Goal: Transaction & Acquisition: Purchase product/service

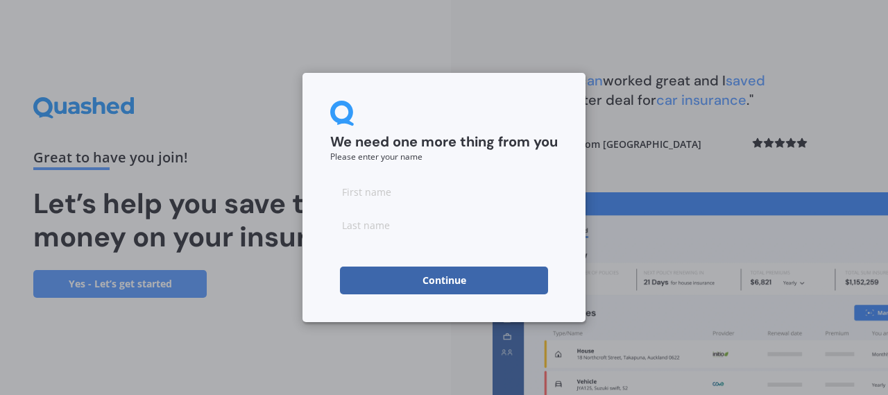
click at [382, 188] on input at bounding box center [443, 192] width 227 height 28
type input "lelia"
click at [375, 234] on input at bounding box center [443, 225] width 227 height 28
type input "bone"
click at [316, 246] on div "We need one more thing from you Please enter your name lelia bone Continue" at bounding box center [443, 197] width 283 height 249
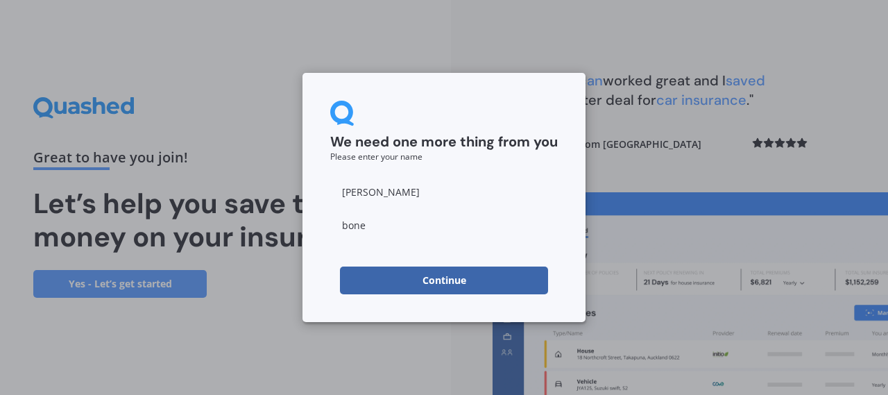
click at [380, 277] on button "Continue" at bounding box center [444, 280] width 208 height 28
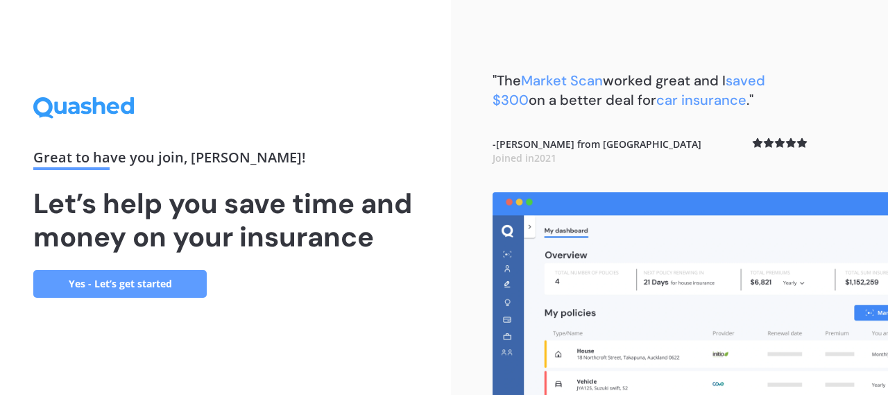
click at [173, 293] on link "Yes - Let’s get started" at bounding box center [119, 284] width 173 height 28
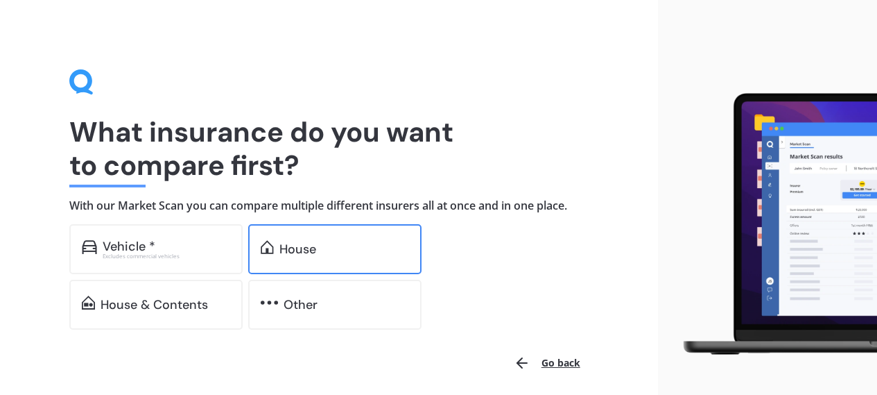
click at [272, 257] on div at bounding box center [267, 248] width 13 height 17
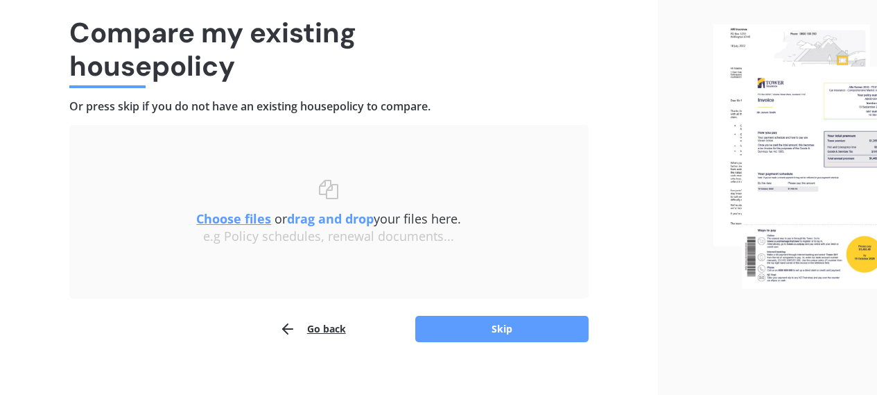
scroll to position [116, 0]
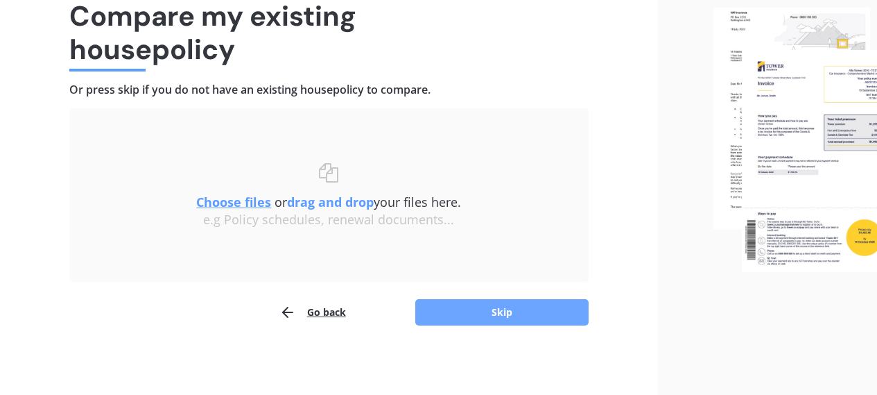
click at [508, 320] on button "Skip" at bounding box center [501, 312] width 173 height 26
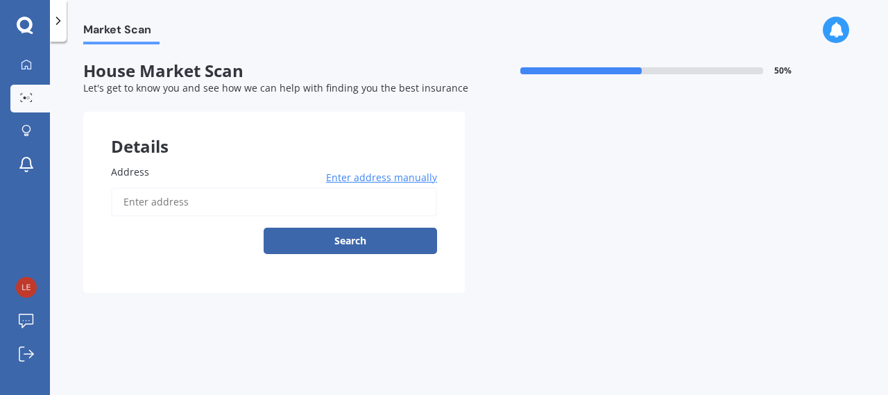
click at [267, 202] on input "Address" at bounding box center [274, 201] width 326 height 29
type input "43 Totara Park Road, Foxton 4891"
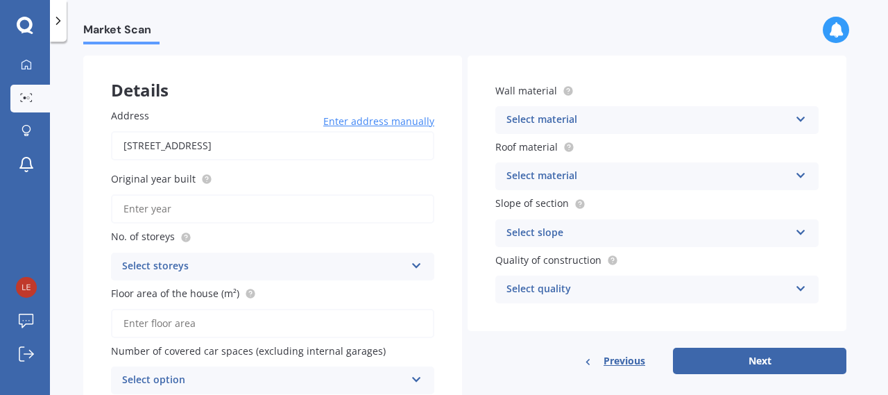
scroll to position [57, 0]
click at [318, 214] on input "Original year built" at bounding box center [272, 207] width 323 height 29
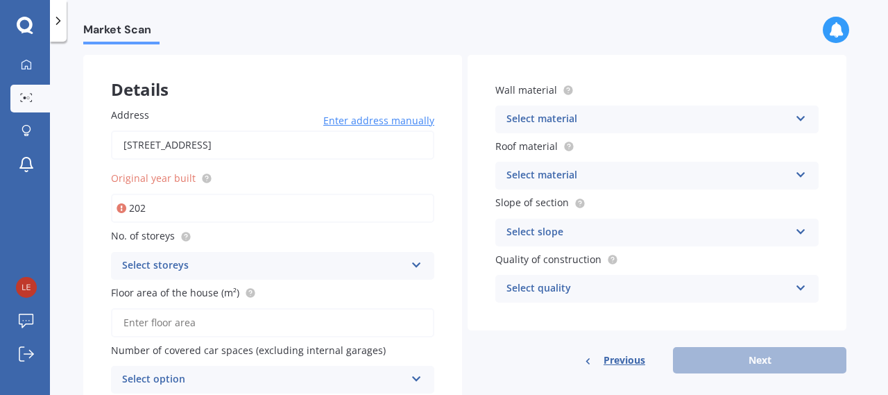
type input "202"
click at [279, 264] on div "Select storeys" at bounding box center [263, 265] width 283 height 17
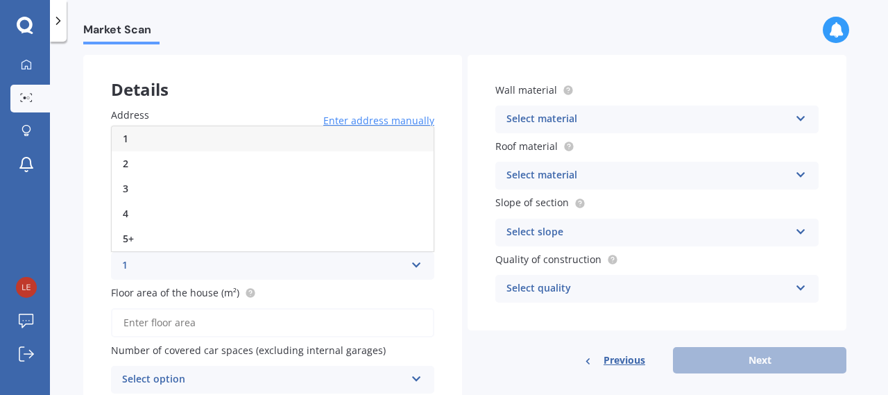
click at [173, 144] on div "1" at bounding box center [273, 138] width 322 height 25
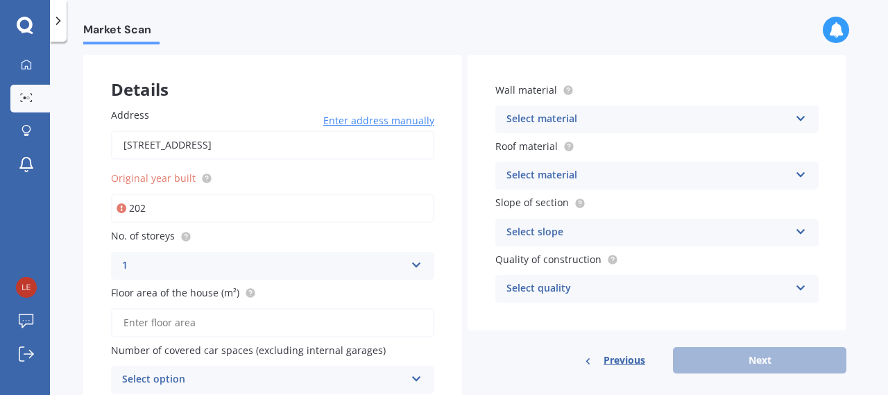
click at [196, 323] on input "Floor area of the house (m²)" at bounding box center [272, 322] width 323 height 29
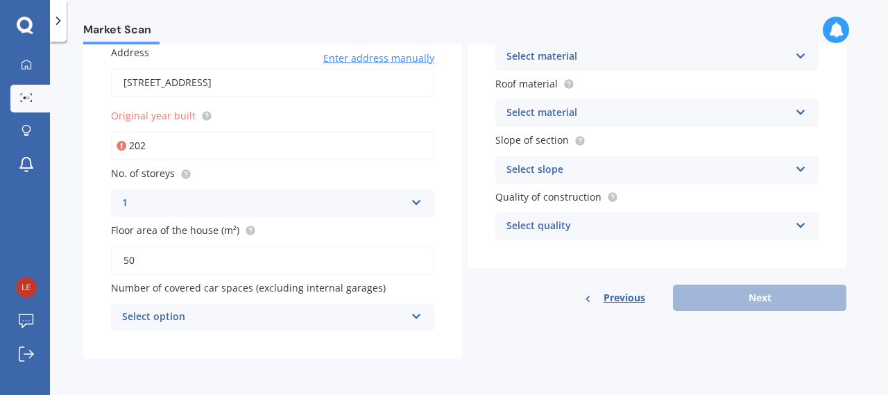
type input "50"
click at [239, 327] on div "Select option 0 1 2 3 4 5+" at bounding box center [272, 317] width 323 height 28
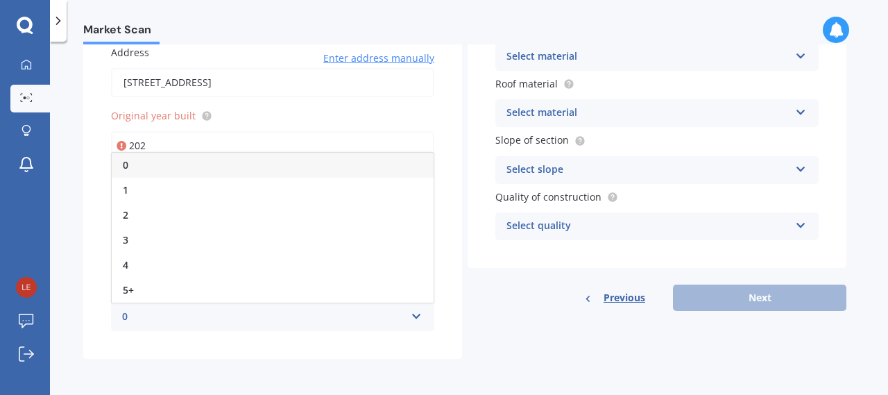
click at [221, 166] on div "0" at bounding box center [273, 165] width 322 height 25
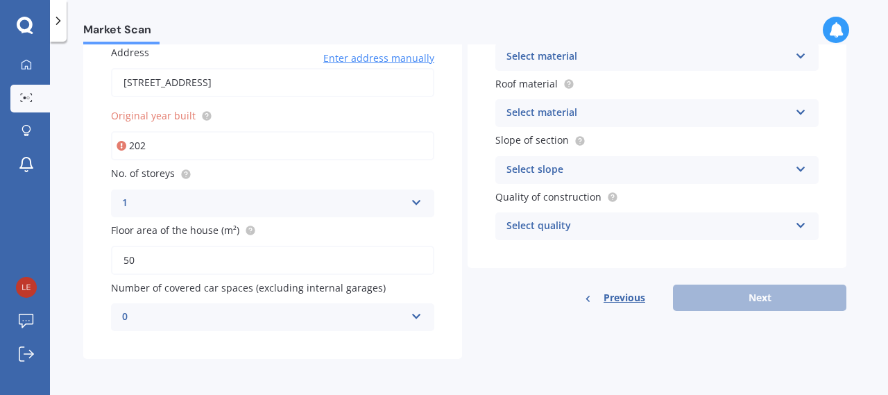
scroll to position [0, 0]
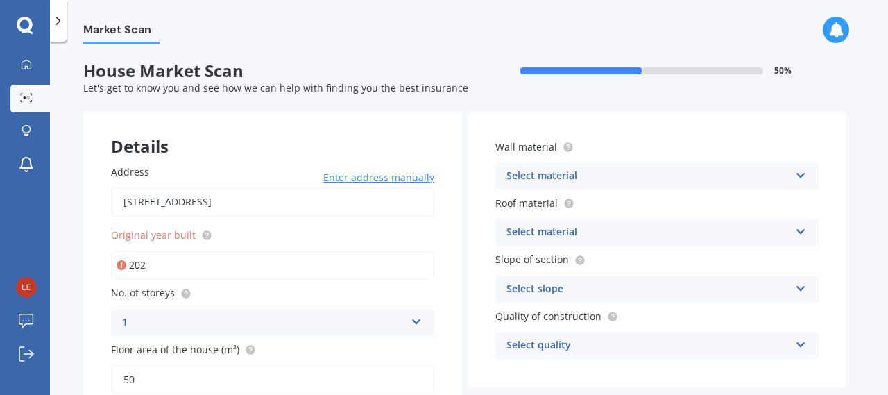
click at [583, 170] on div "Select material" at bounding box center [647, 176] width 283 height 17
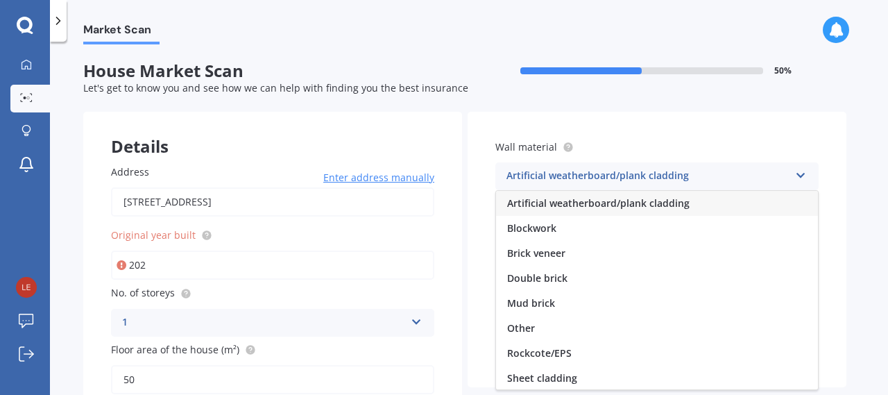
click at [612, 202] on span "Artificial weatherboard/plank cladding" at bounding box center [598, 202] width 182 height 13
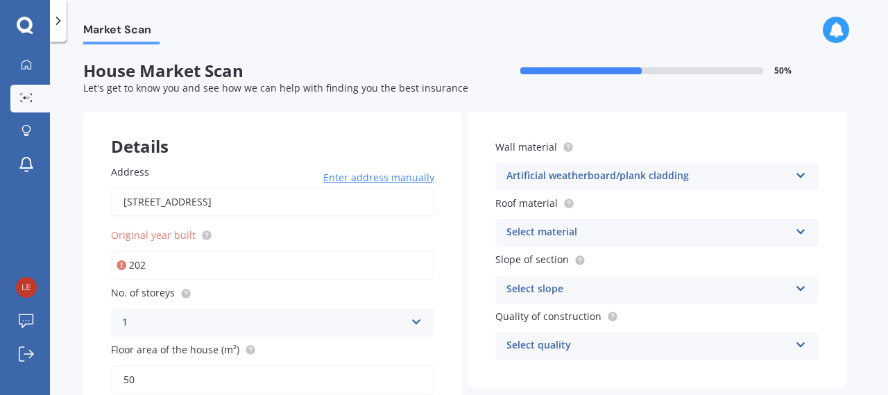
click at [596, 239] on div "Select material" at bounding box center [647, 232] width 283 height 17
click at [474, 213] on div "Wall material Artificial weatherboard/plank cladding Artificial weatherboard/pl…" at bounding box center [656, 249] width 379 height 275
click at [555, 235] on div "Flat fibre cement" at bounding box center [647, 232] width 283 height 17
click at [476, 154] on div "Wall material Artificial weatherboard/plank cladding Artificial weatherboard/pl…" at bounding box center [656, 249] width 379 height 275
click at [583, 180] on div "Artificial weatherboard/plank cladding" at bounding box center [647, 176] width 283 height 17
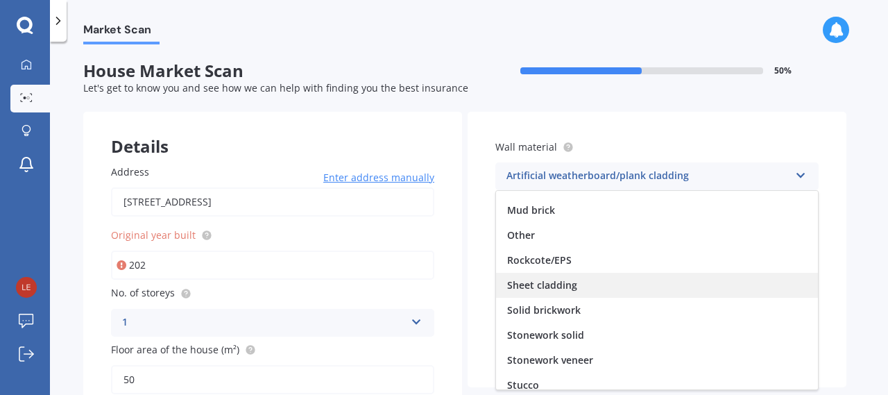
scroll to position [92, 0]
click at [549, 278] on div "Sheet cladding" at bounding box center [657, 285] width 322 height 25
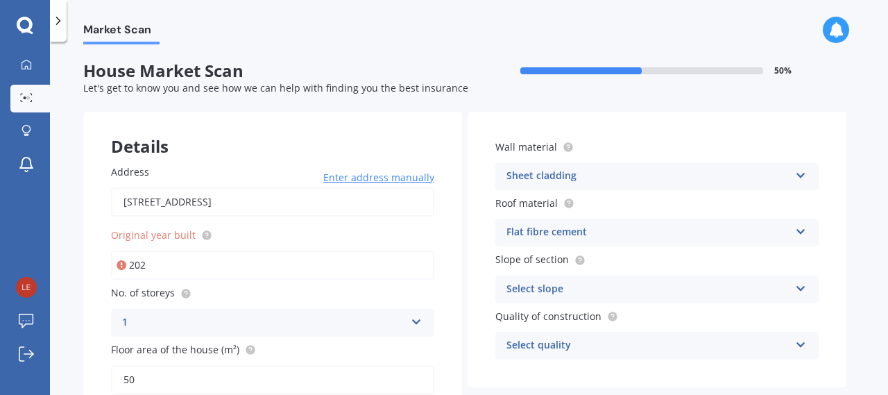
click at [582, 239] on div "Flat fibre cement" at bounding box center [647, 232] width 283 height 17
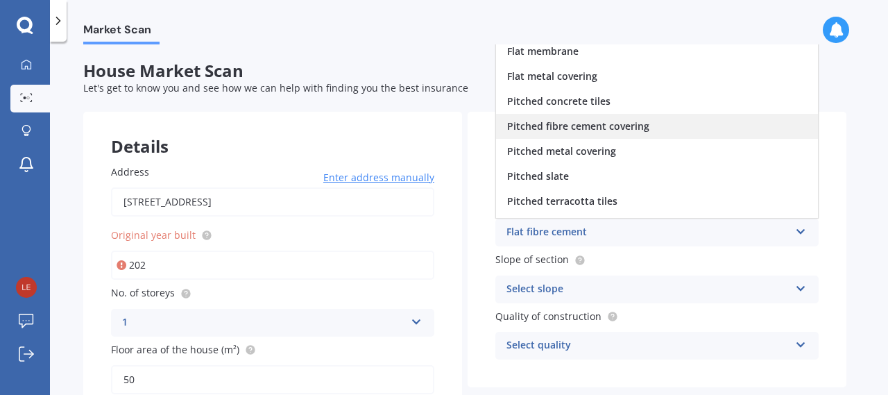
scroll to position [0, 0]
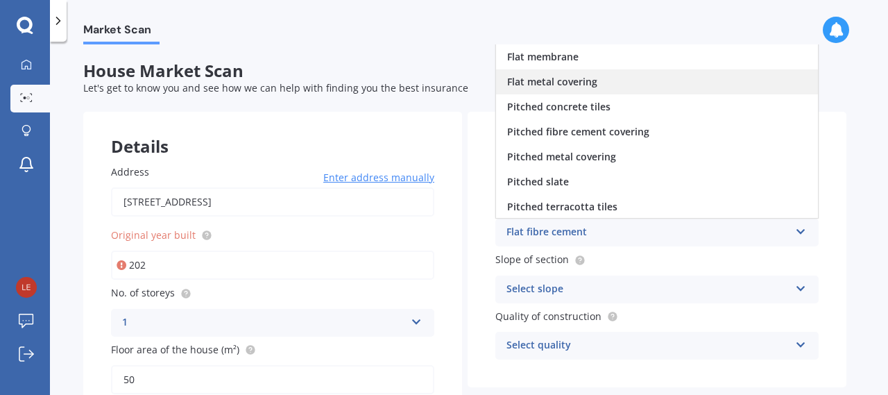
click at [565, 77] on span "Flat metal covering" at bounding box center [552, 81] width 90 height 13
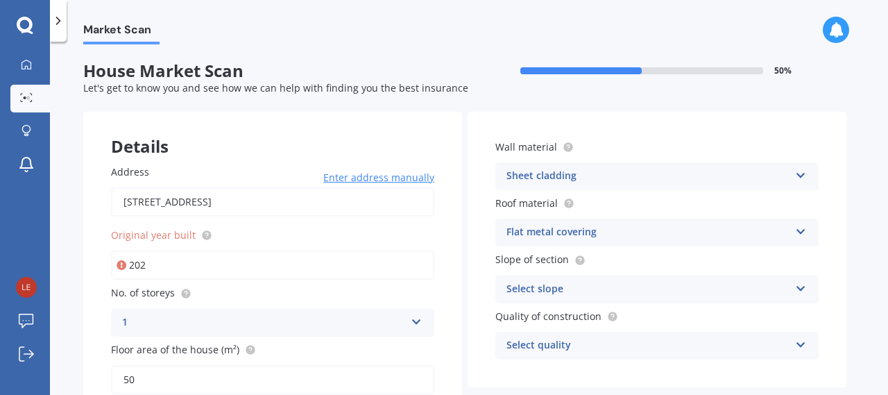
click at [537, 277] on div "Select slope Flat or gentle slope (up to about 5°) Moderate slope (about 15°) S…" at bounding box center [656, 289] width 323 height 28
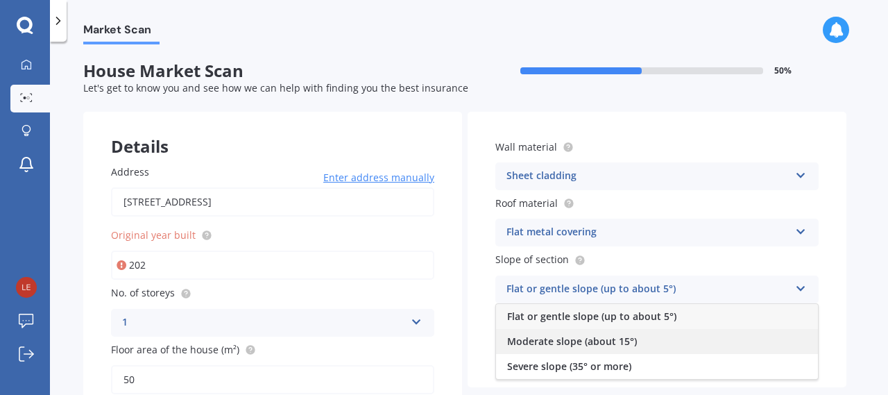
click at [551, 352] on div "Moderate slope (about 15°)" at bounding box center [657, 341] width 322 height 25
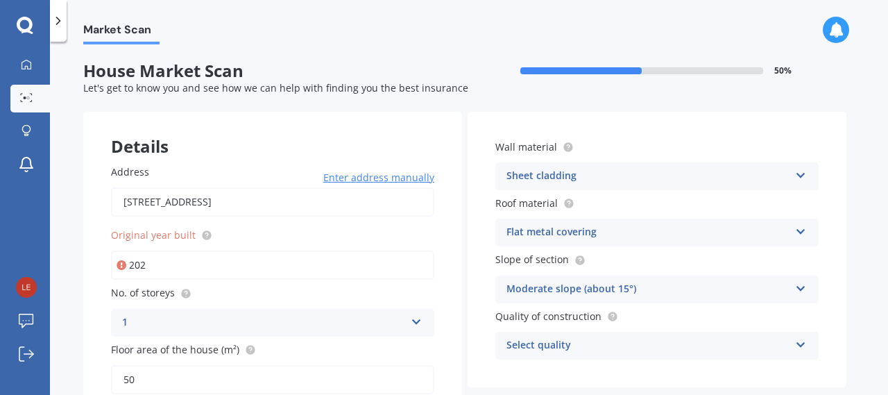
click at [551, 352] on div "Select quality" at bounding box center [647, 345] width 283 height 17
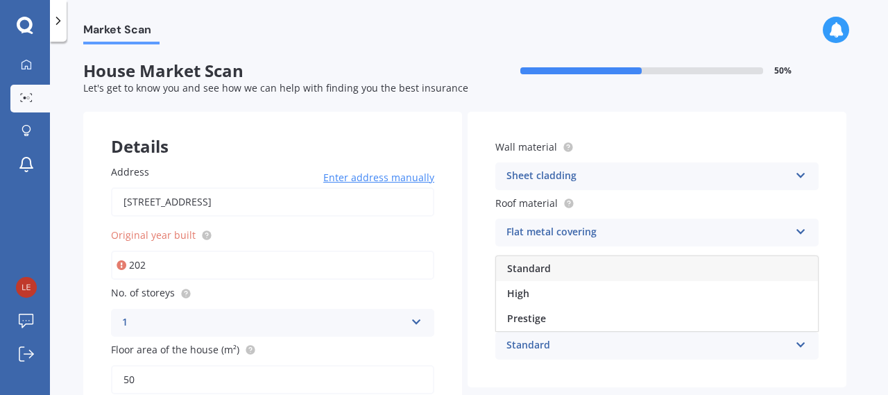
click at [545, 270] on span "Standard" at bounding box center [529, 267] width 44 height 13
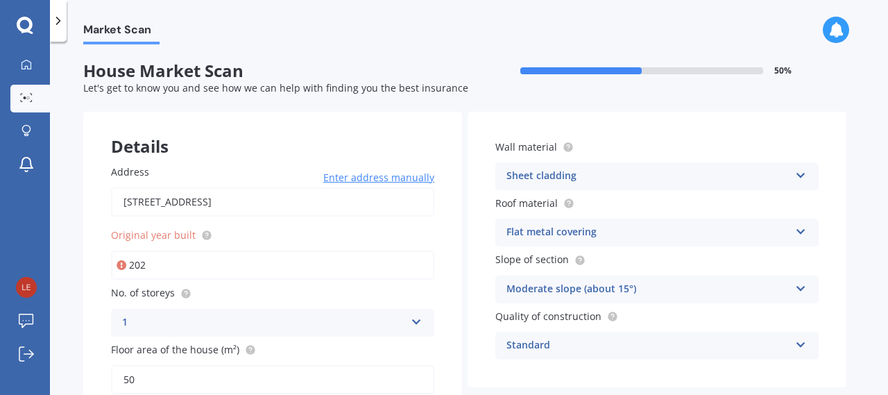
scroll to position [120, 0]
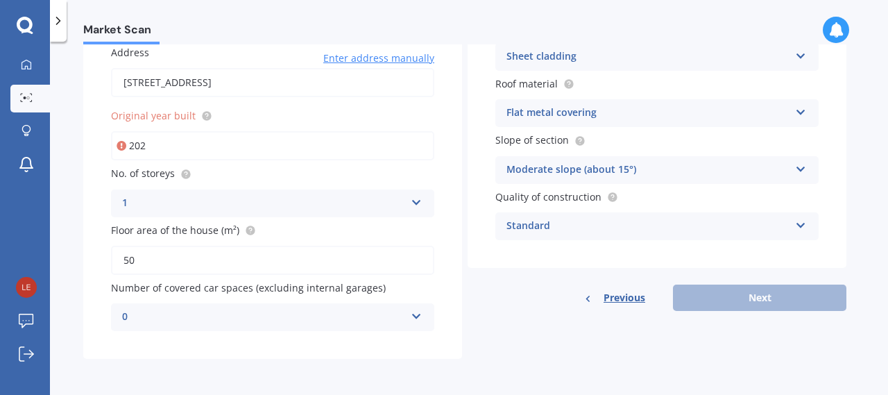
click at [711, 304] on div "Previous Next" at bounding box center [656, 297] width 379 height 26
click at [257, 148] on input "202" at bounding box center [272, 145] width 323 height 29
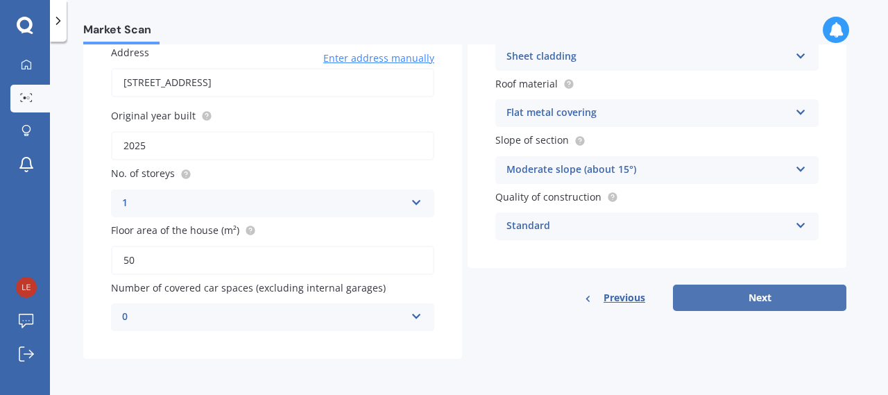
type input "2025"
click at [734, 305] on button "Next" at bounding box center [759, 297] width 173 height 26
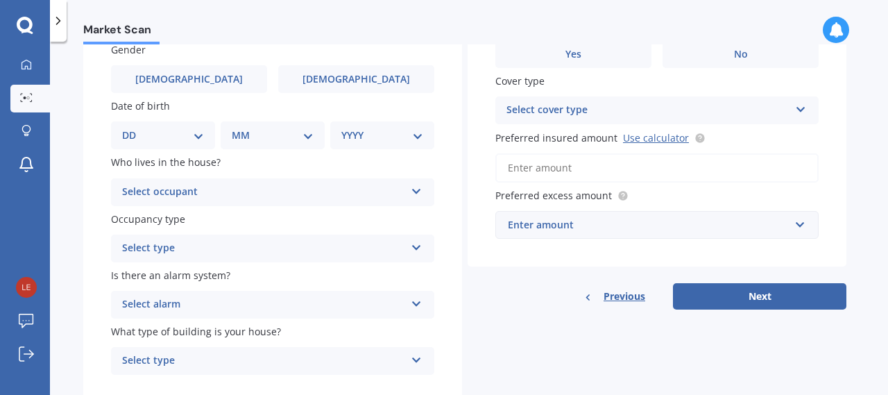
scroll to position [123, 0]
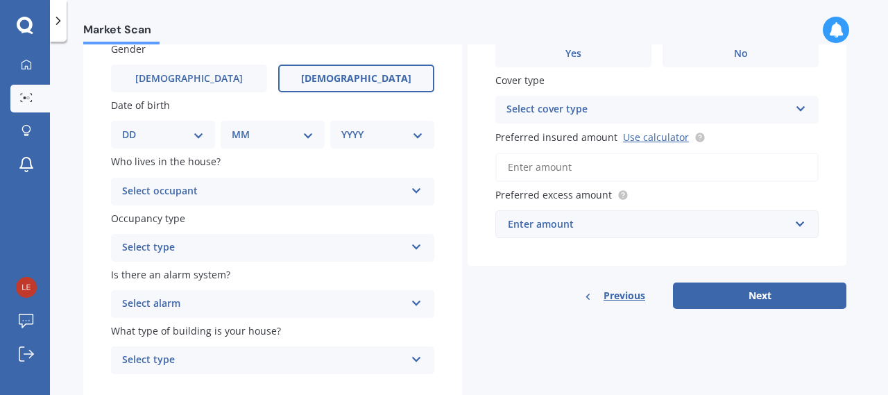
click at [384, 76] on label "Female" at bounding box center [356, 78] width 156 height 28
click at [0, 0] on input "Female" at bounding box center [0, 0] width 0 height 0
click at [193, 146] on div "DD 01 02 03 04 05 06 07 08 09 10 11 12 13 14 15 16 17 18 19 20 21 22 23 24 25 2…" at bounding box center [163, 135] width 104 height 28
click at [192, 137] on select "DD 01 02 03 04 05 06 07 08 09 10 11 12 13 14 15 16 17 18 19 20 21 22 23 24 25 2…" at bounding box center [163, 134] width 82 height 15
select select "21"
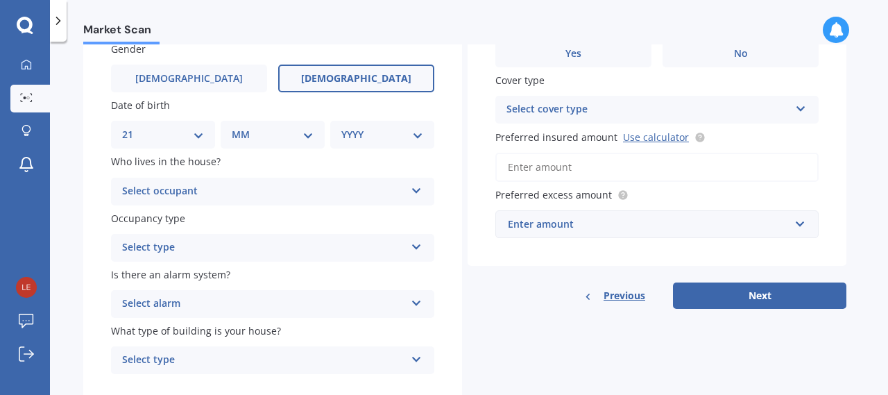
click at [133, 127] on select "DD 01 02 03 04 05 06 07 08 09 10 11 12 13 14 15 16 17 18 19 20 21 22 23 24 25 2…" at bounding box center [163, 134] width 82 height 15
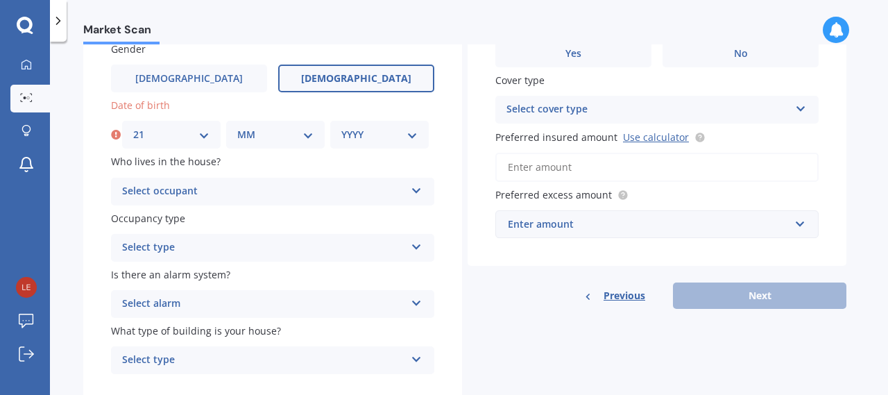
click at [259, 146] on div "MM 01 02 03 04 05 06 07 08 09 10 11 12" at bounding box center [275, 135] width 98 height 28
click at [307, 134] on select "MM 01 02 03 04 05 06 07 08 09 10 11 12" at bounding box center [275, 134] width 76 height 15
select select "08"
click at [237, 127] on select "MM 01 02 03 04 05 06 07 08 09 10 11 12" at bounding box center [275, 134] width 76 height 15
click at [377, 141] on select "YYYY 2009 2008 2007 2006 2005 2004 2003 2002 2001 2000 1999 1998 1997 1996 1995…" at bounding box center [379, 134] width 76 height 15
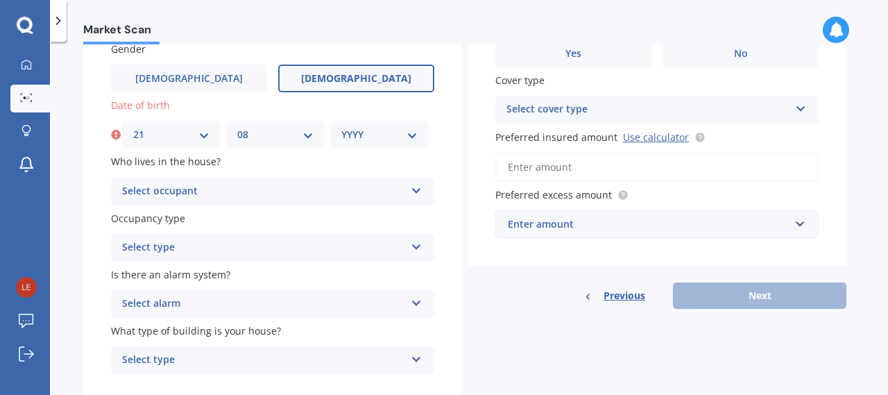
select select "1989"
click at [341, 127] on select "YYYY 2009 2008 2007 2006 2005 2004 2003 2002 2001 2000 1999 1998 1997 1996 1995…" at bounding box center [379, 134] width 76 height 15
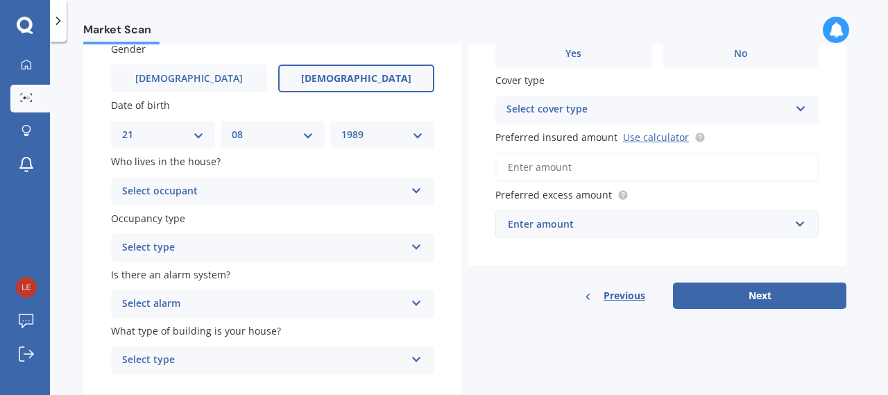
click at [343, 192] on div "Select occupant" at bounding box center [263, 191] width 283 height 17
click at [330, 218] on div "Owner" at bounding box center [273, 218] width 322 height 25
click at [328, 245] on div "Select type" at bounding box center [263, 247] width 283 height 17
click at [315, 272] on div "Permanent" at bounding box center [273, 274] width 322 height 25
click at [314, 303] on div "Select alarm" at bounding box center [263, 303] width 283 height 17
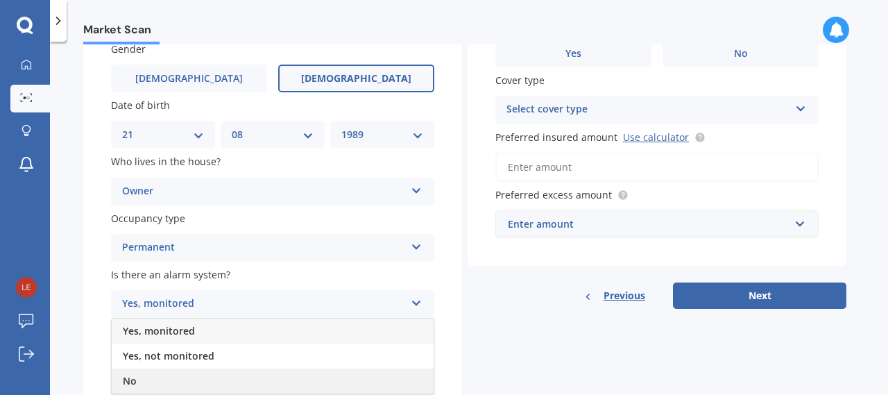
click at [240, 375] on div "No" at bounding box center [273, 380] width 322 height 25
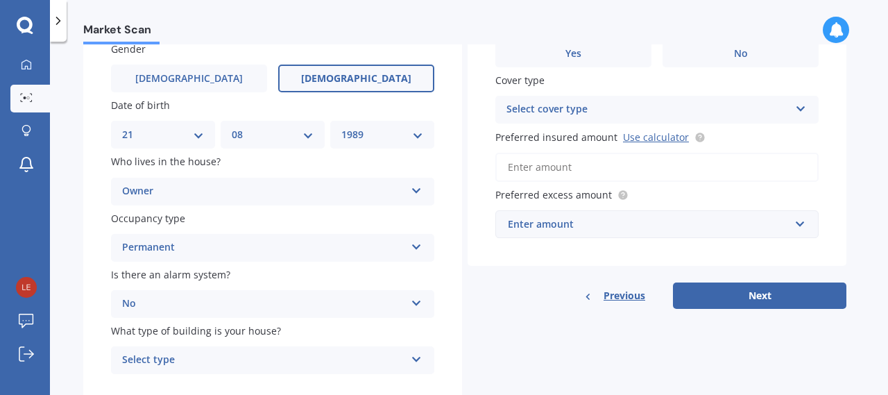
scroll to position [167, 0]
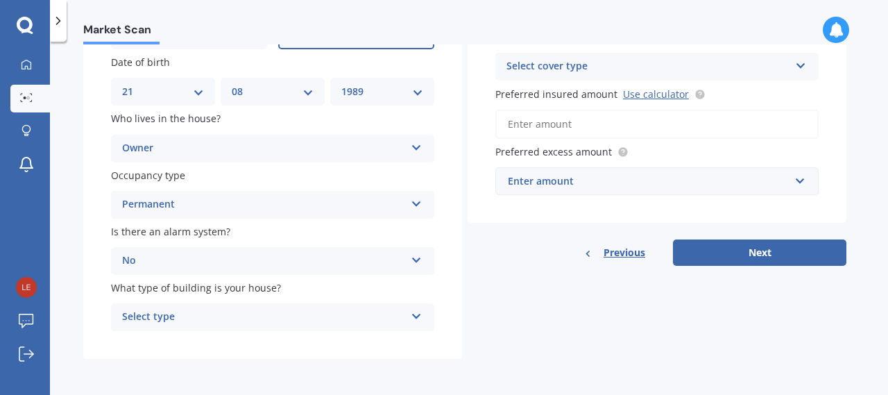
click at [418, 312] on icon at bounding box center [417, 314] width 12 height 10
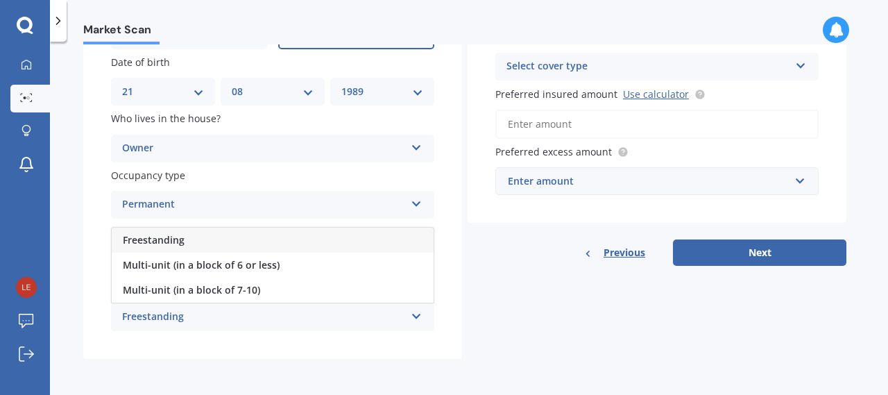
click at [289, 234] on div "Freestanding" at bounding box center [273, 239] width 322 height 25
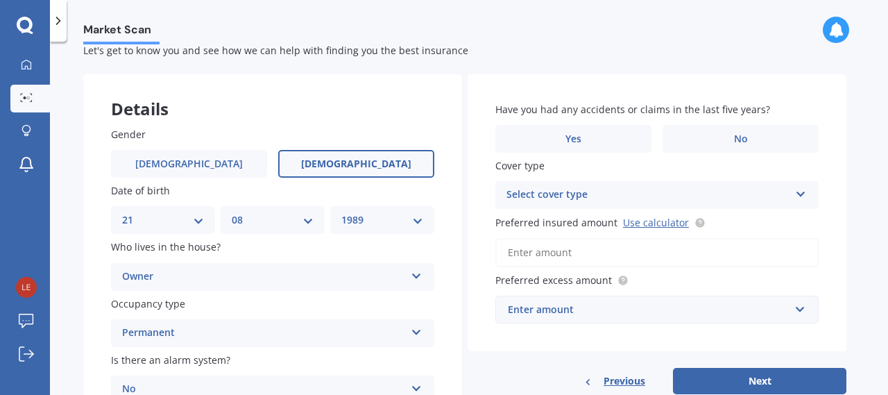
scroll to position [37, 0]
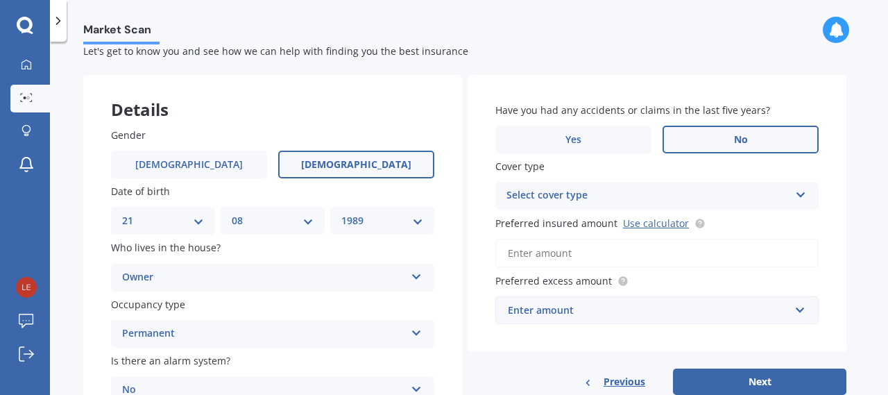
click at [718, 145] on label "No" at bounding box center [740, 140] width 156 height 28
click at [0, 0] on input "No" at bounding box center [0, 0] width 0 height 0
click at [696, 197] on div "Select cover type" at bounding box center [647, 195] width 283 height 17
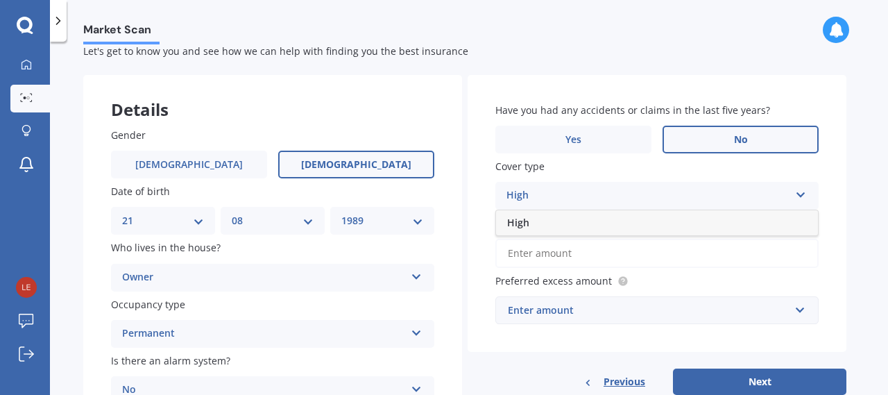
click at [690, 226] on div "High" at bounding box center [657, 222] width 322 height 25
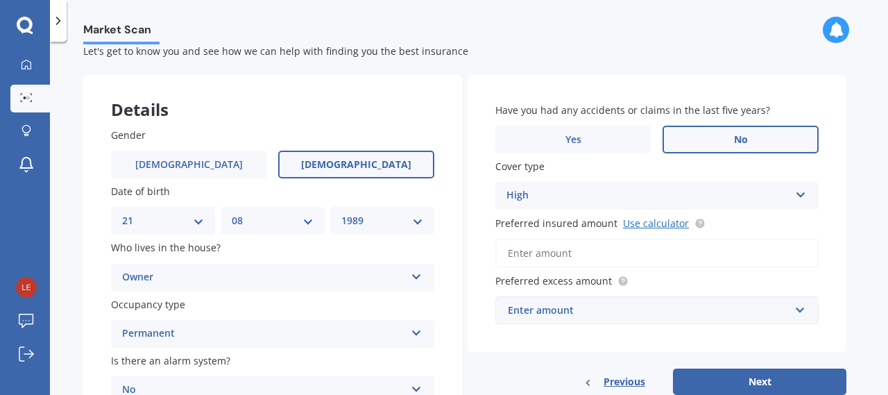
click at [666, 225] on link "Use calculator" at bounding box center [656, 222] width 66 height 13
click at [589, 248] on input "Preferred insured amount Use calculator" at bounding box center [656, 253] width 323 height 29
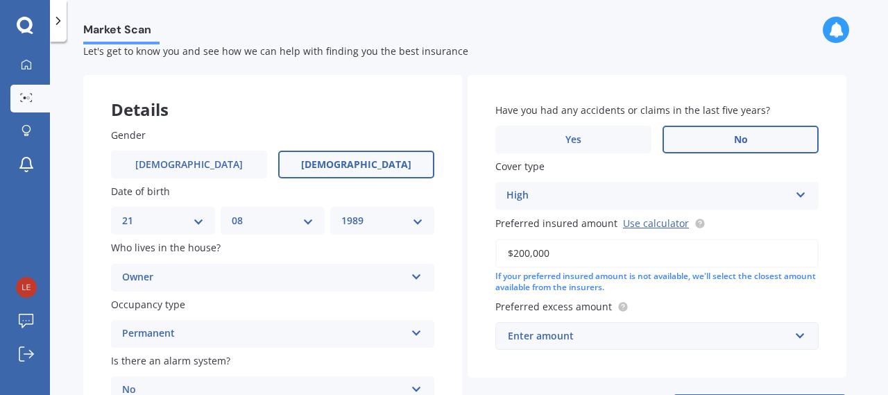
type input "$200,000"
click at [793, 343] on input "text" at bounding box center [652, 335] width 311 height 26
click at [838, 267] on div "Have you had any accidents or claims in the last five years? Yes No Cover type …" at bounding box center [656, 226] width 379 height 303
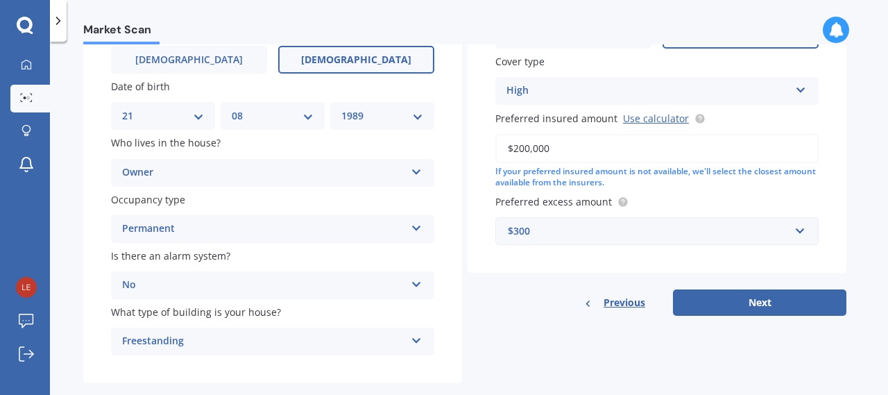
scroll to position [167, 0]
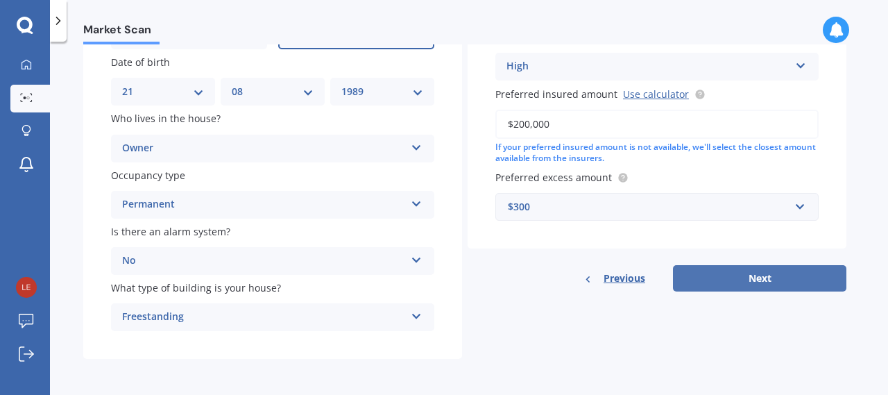
click at [795, 268] on button "Next" at bounding box center [759, 278] width 173 height 26
select select "21"
select select "08"
select select "1989"
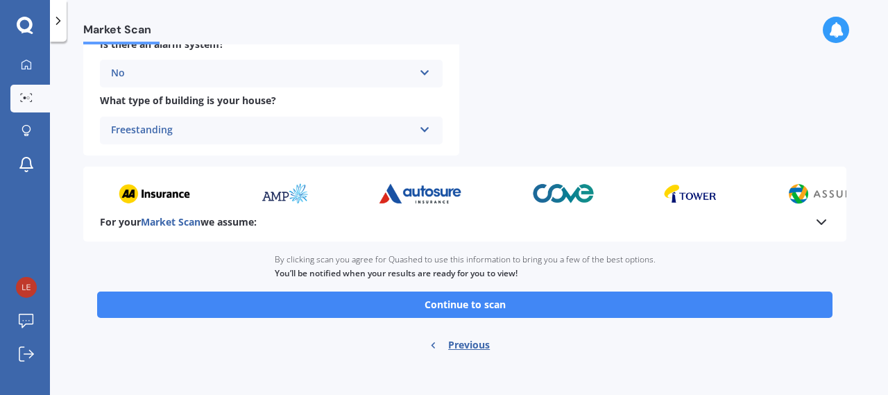
scroll to position [607, 0]
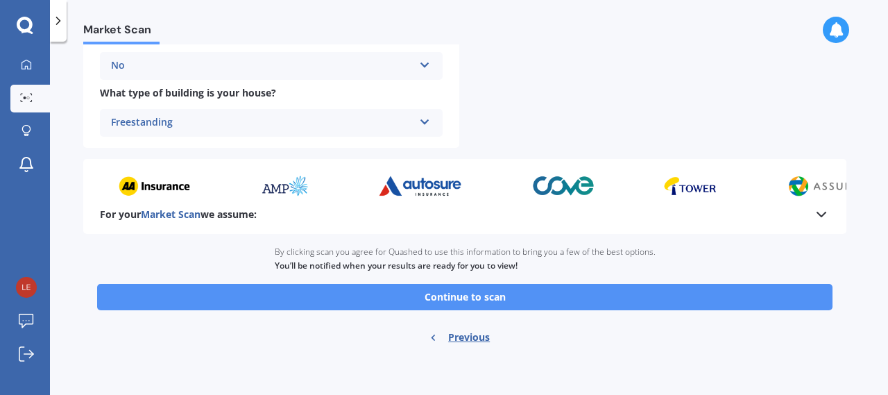
click at [603, 294] on button "Continue to scan" at bounding box center [464, 297] width 735 height 26
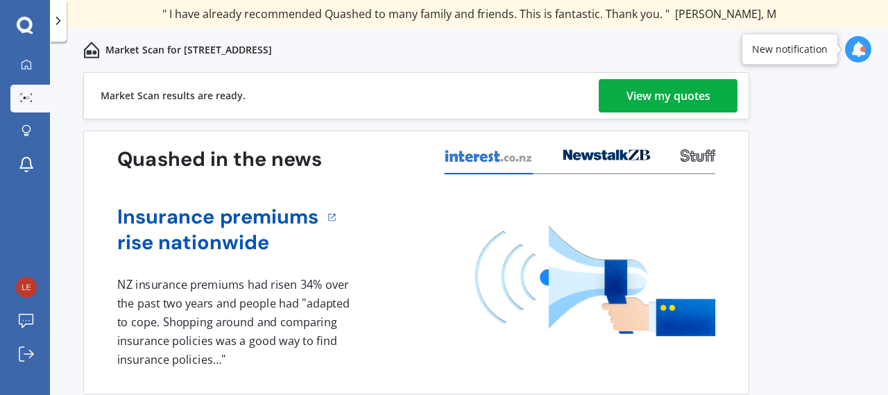
click at [676, 99] on div "View my quotes" at bounding box center [668, 95] width 84 height 33
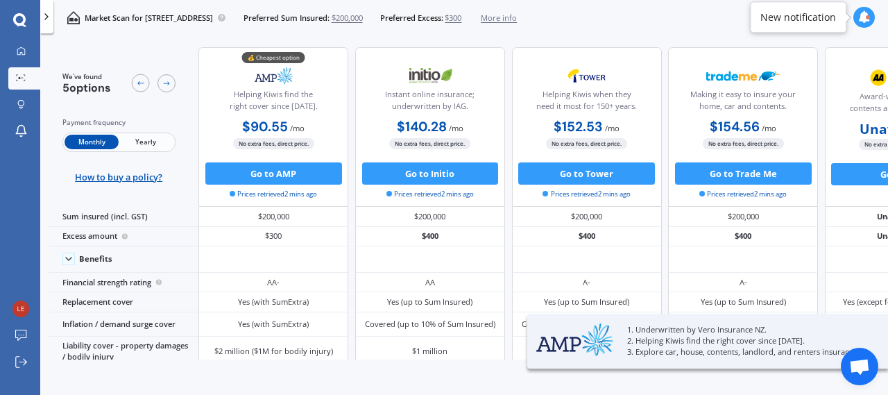
click at [145, 144] on span "Yearly" at bounding box center [146, 142] width 54 height 15
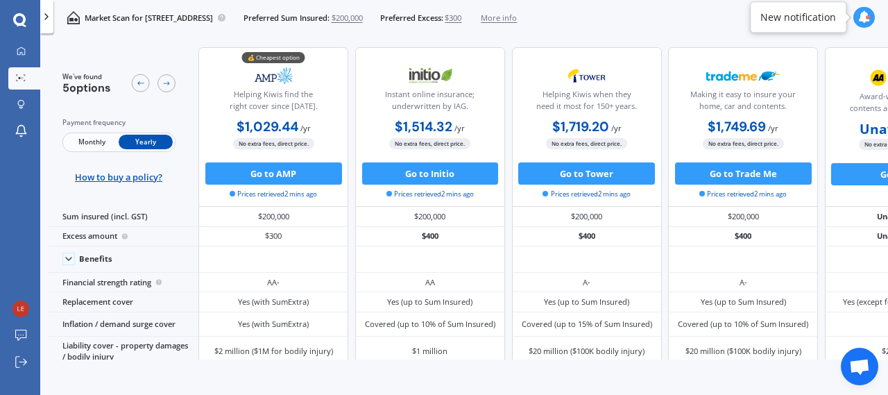
scroll to position [0, 114]
